Goal: Navigation & Orientation: Find specific page/section

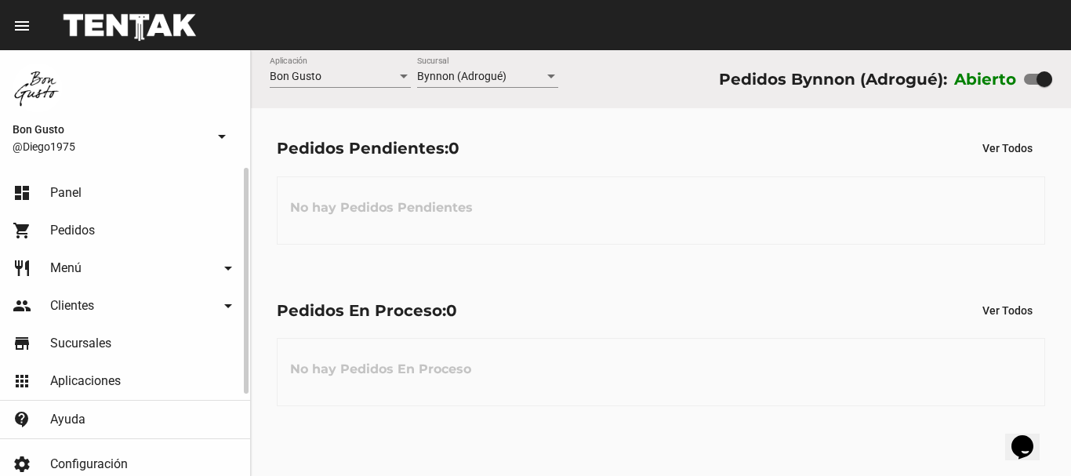
click at [144, 240] on link "shopping_cart Pedidos" at bounding box center [125, 231] width 250 height 38
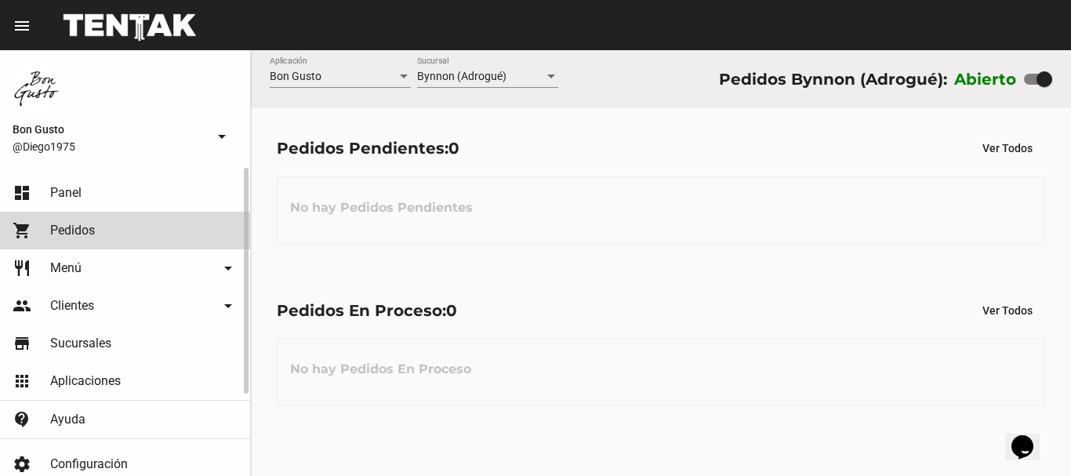
click at [200, 235] on link "shopping_cart Pedidos" at bounding box center [125, 231] width 250 height 38
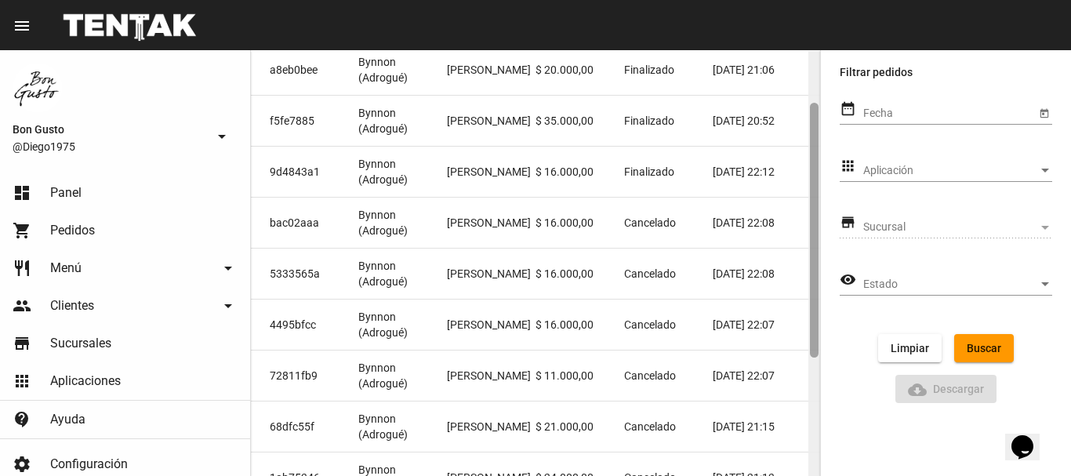
scroll to position [87, 0]
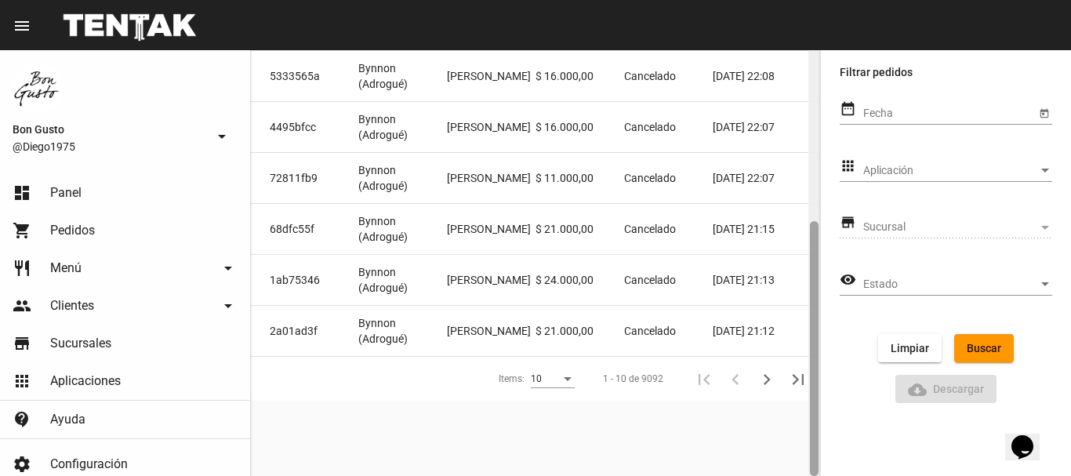
drag, startPoint x: 818, startPoint y: 183, endPoint x: 299, endPoint y: 187, distance: 519.1
click at [841, 348] on mat-sidenav-container "Bon Gusto @Diego1975 arrow_drop_down dashboard Panel shopping_cart Pedidos rest…" at bounding box center [535, 263] width 1071 height 426
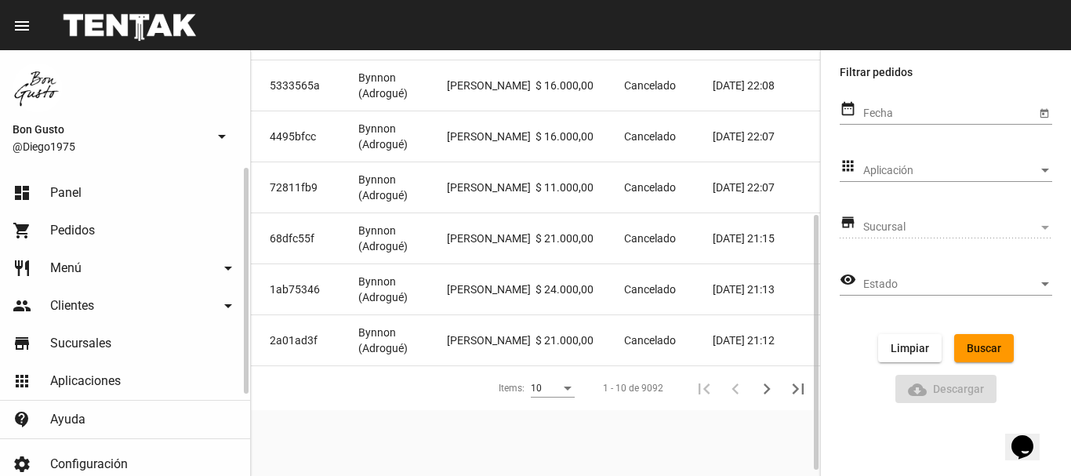
click at [90, 201] on link "dashboard Panel" at bounding box center [125, 193] width 250 height 38
